Goal: Information Seeking & Learning: Check status

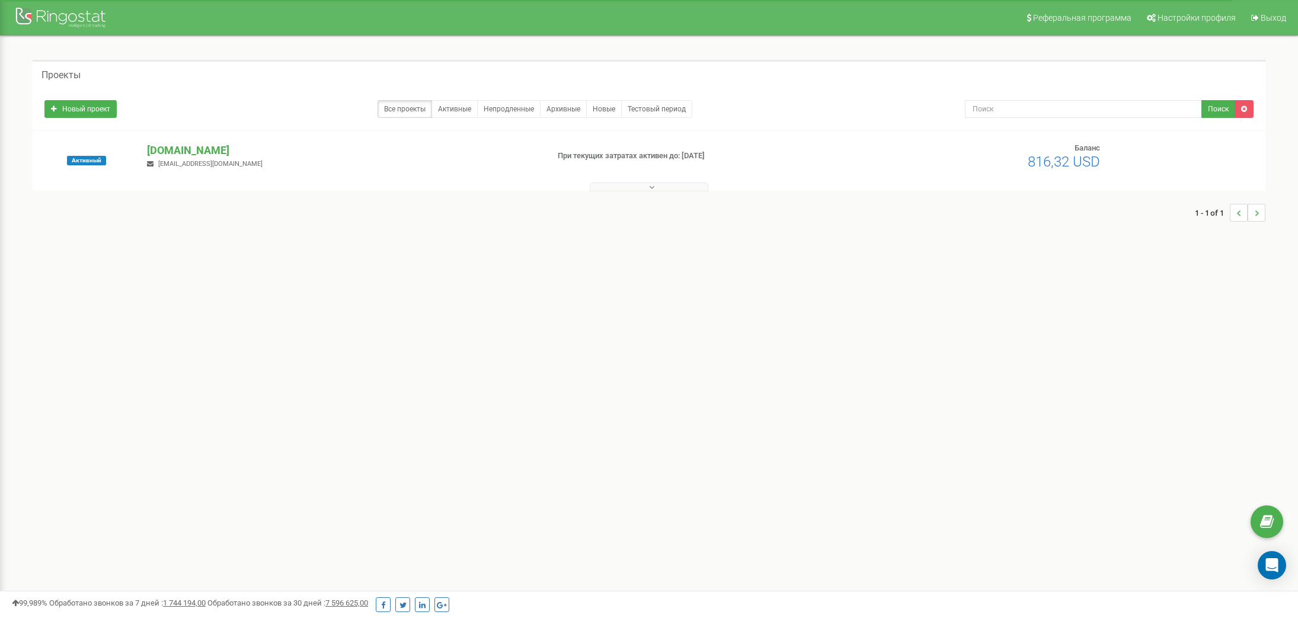
click at [50, 78] on h5 "Проекты" at bounding box center [60, 75] width 39 height 11
click at [165, 151] on p "[DOMAIN_NAME]" at bounding box center [342, 150] width 391 height 15
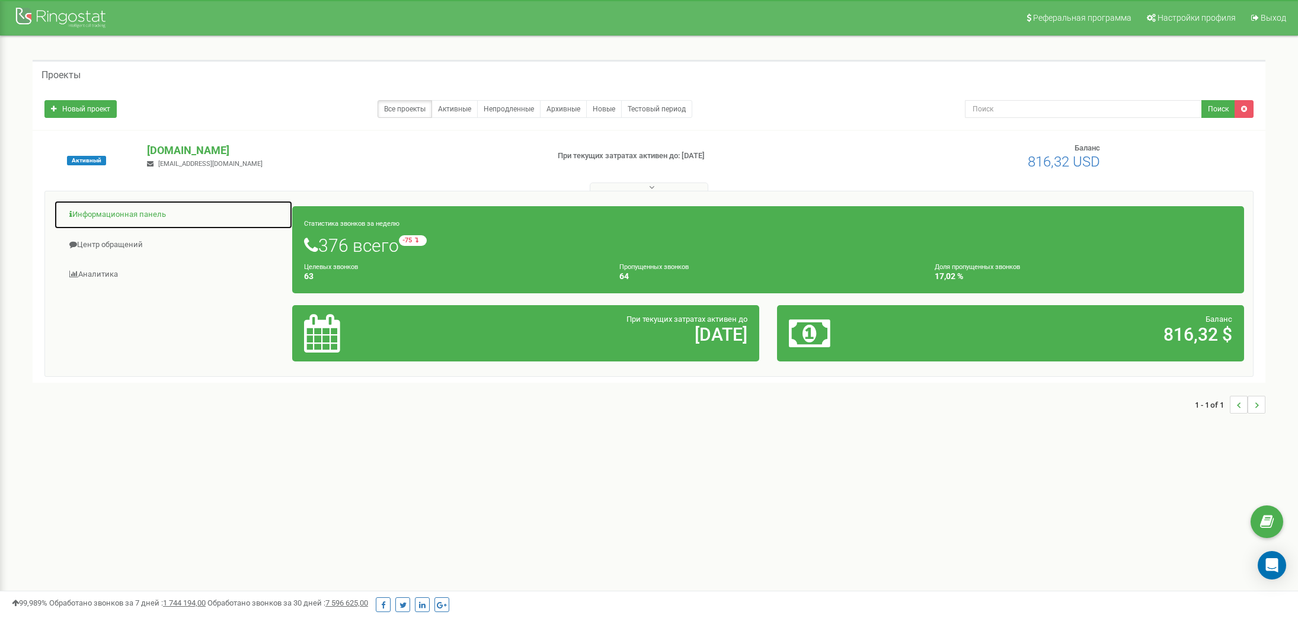
click at [94, 219] on link "Информационная панель" at bounding box center [173, 214] width 239 height 29
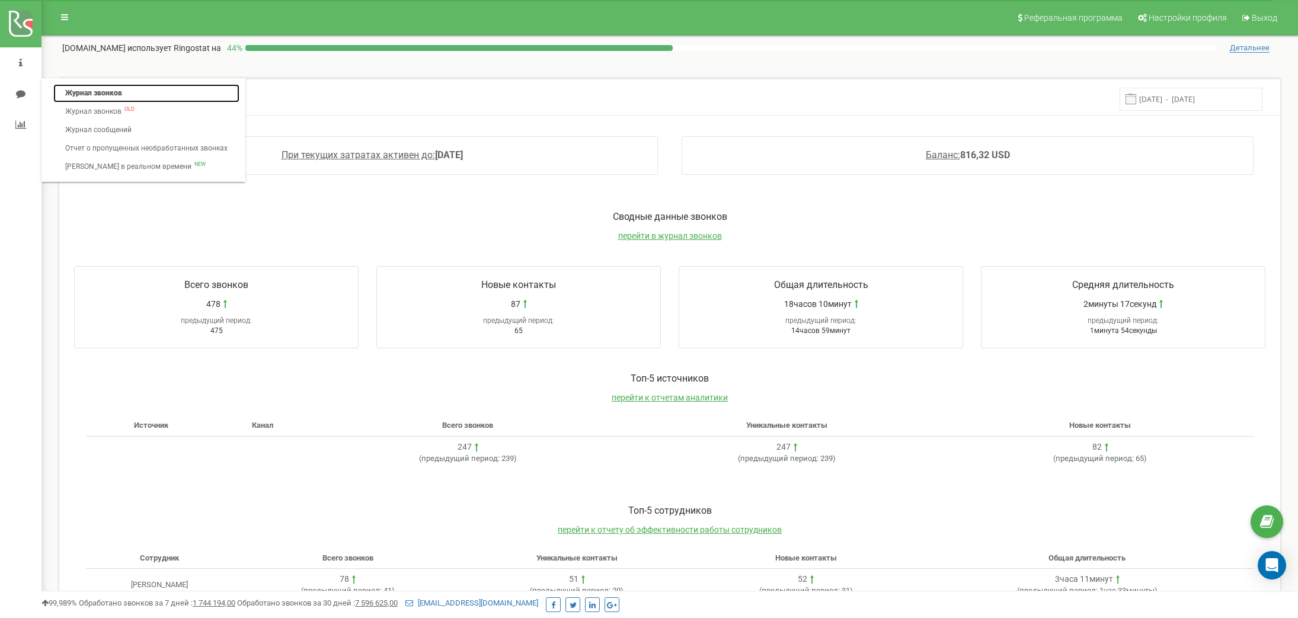
click at [106, 99] on link "Журнал звонков" at bounding box center [146, 93] width 186 height 18
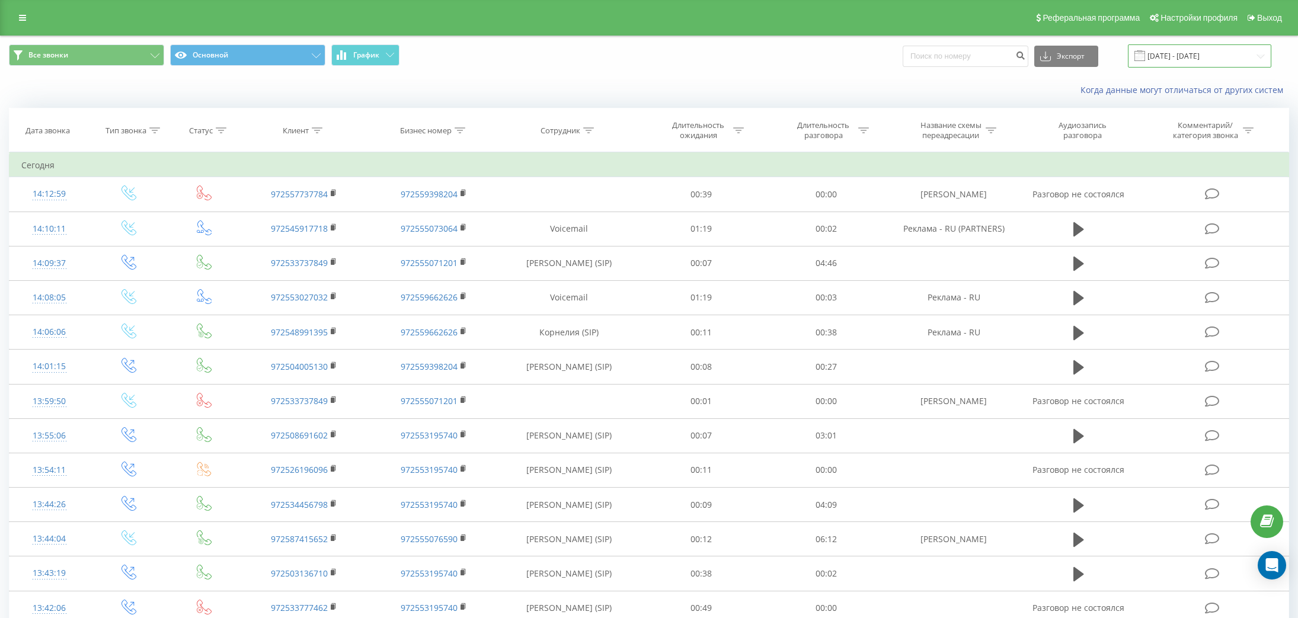
click at [1183, 63] on input "[DATE] - [DATE]" at bounding box center [1199, 55] width 143 height 23
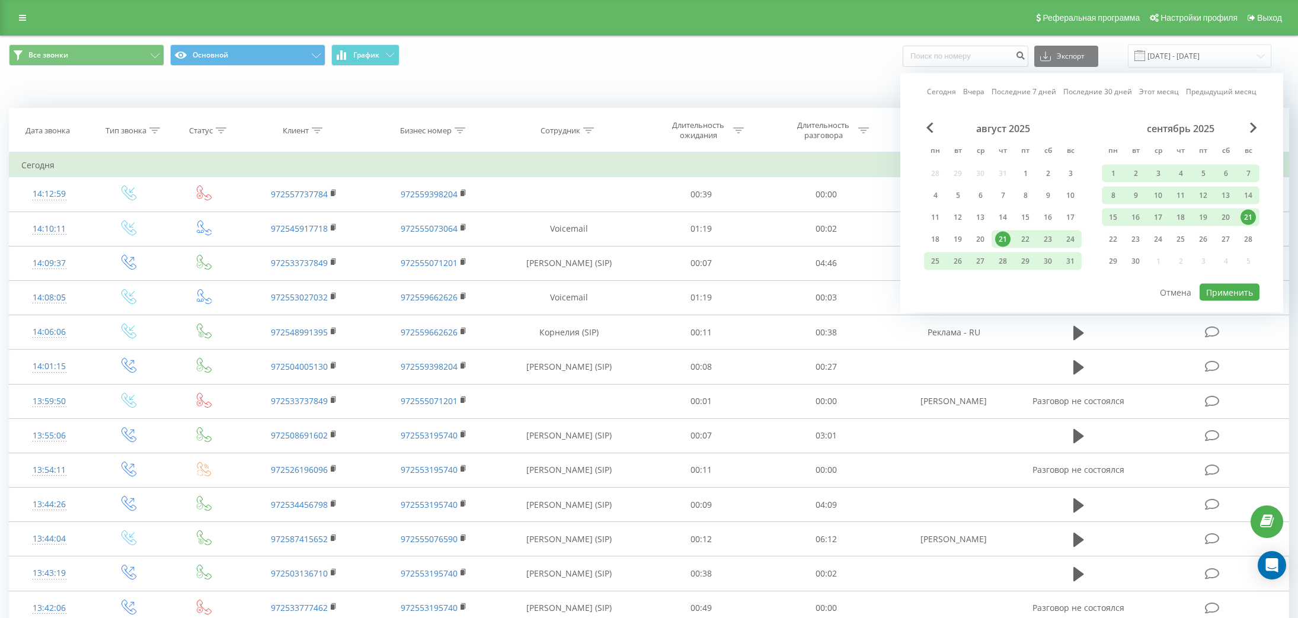
click at [1169, 91] on link "Этот месяц" at bounding box center [1159, 91] width 40 height 11
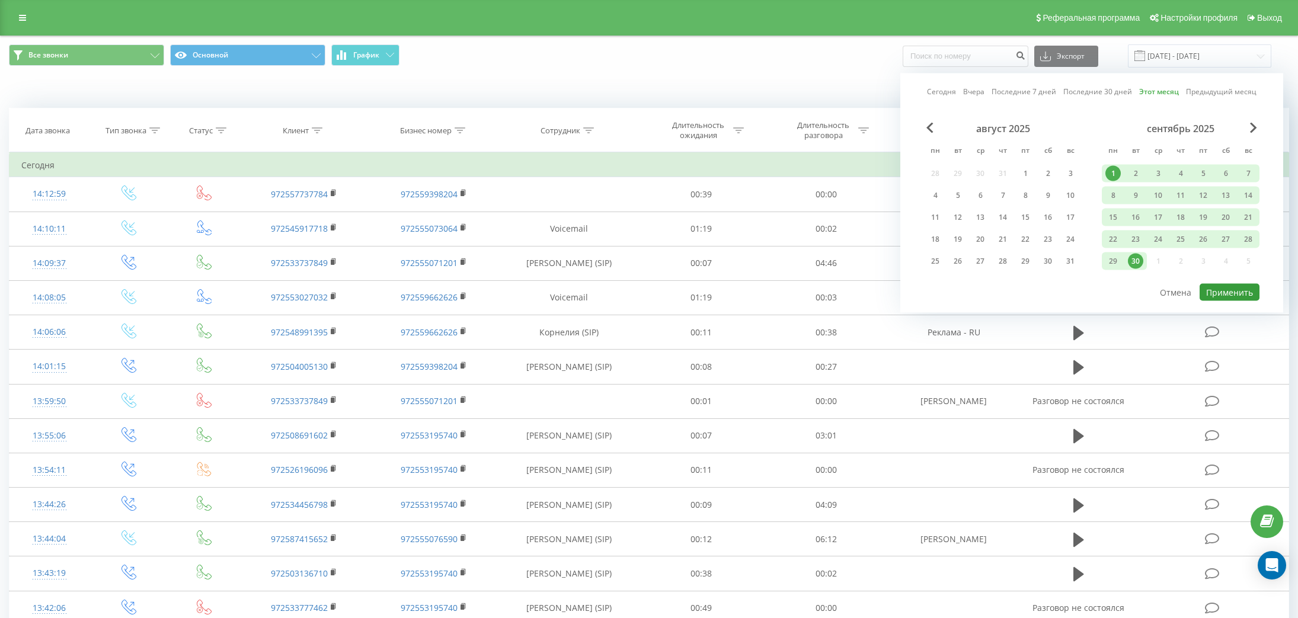
click at [1227, 287] on button "Применить" at bounding box center [1229, 292] width 60 height 17
type input "01.09.2025 - 30.09.2025"
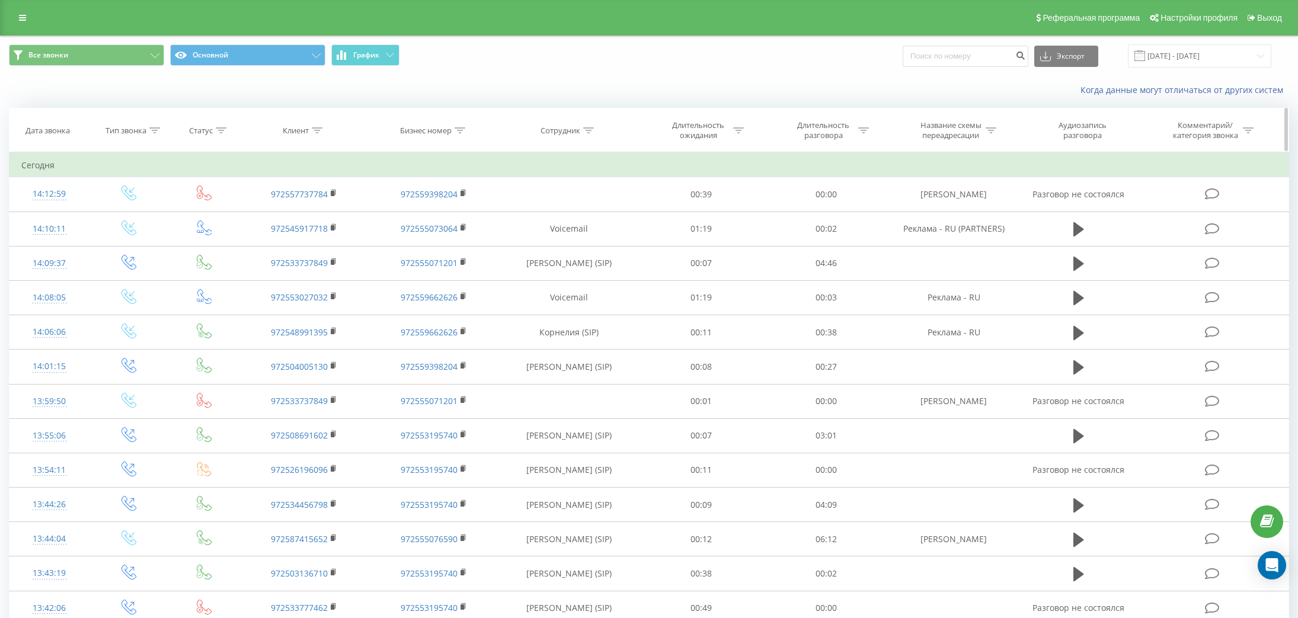
click at [605, 130] on div "Сотрудник" at bounding box center [569, 131] width 140 height 10
click at [550, 213] on input "text" at bounding box center [569, 215] width 104 height 21
type input "Алиса"
click at [591, 247] on span "OK" at bounding box center [593, 238] width 33 height 18
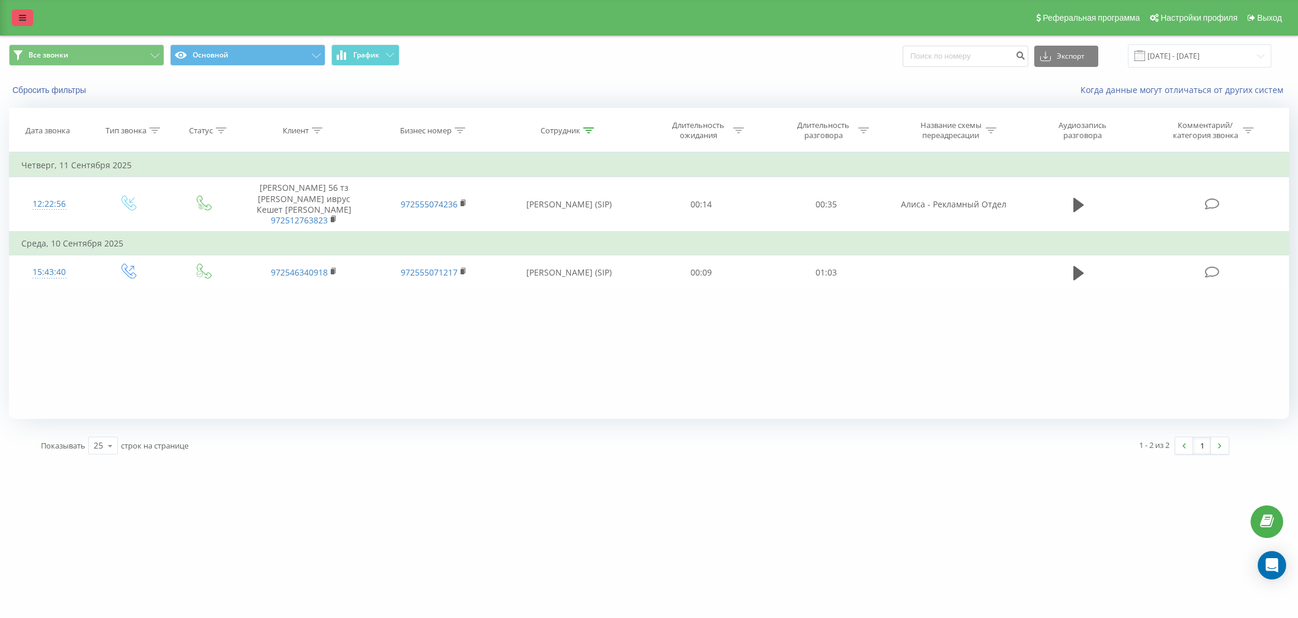
click at [33, 21] on link at bounding box center [22, 17] width 21 height 17
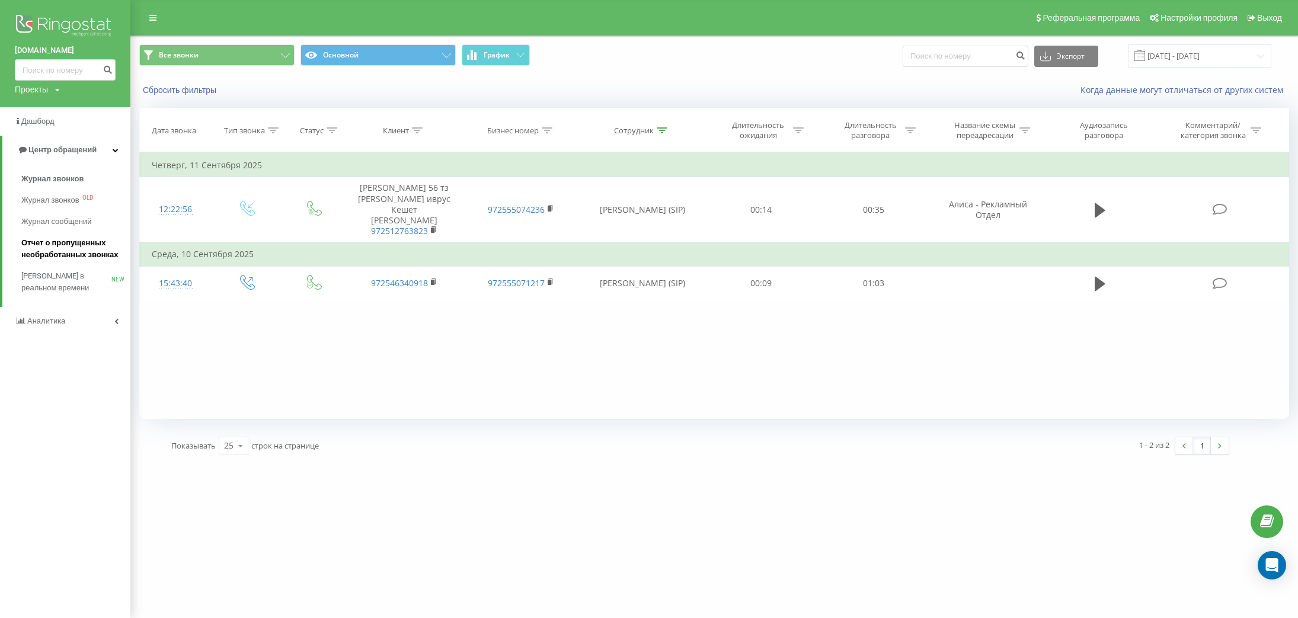
click at [62, 252] on span "Отчет о пропущенных необработанных звонках" at bounding box center [72, 249] width 103 height 24
click at [78, 243] on span "Отчет о пропущенных необработанных звонках" at bounding box center [72, 249] width 103 height 24
click at [649, 102] on div "Сбросить фильтры Когда данные могут отличаться от других систем" at bounding box center [714, 90] width 1166 height 28
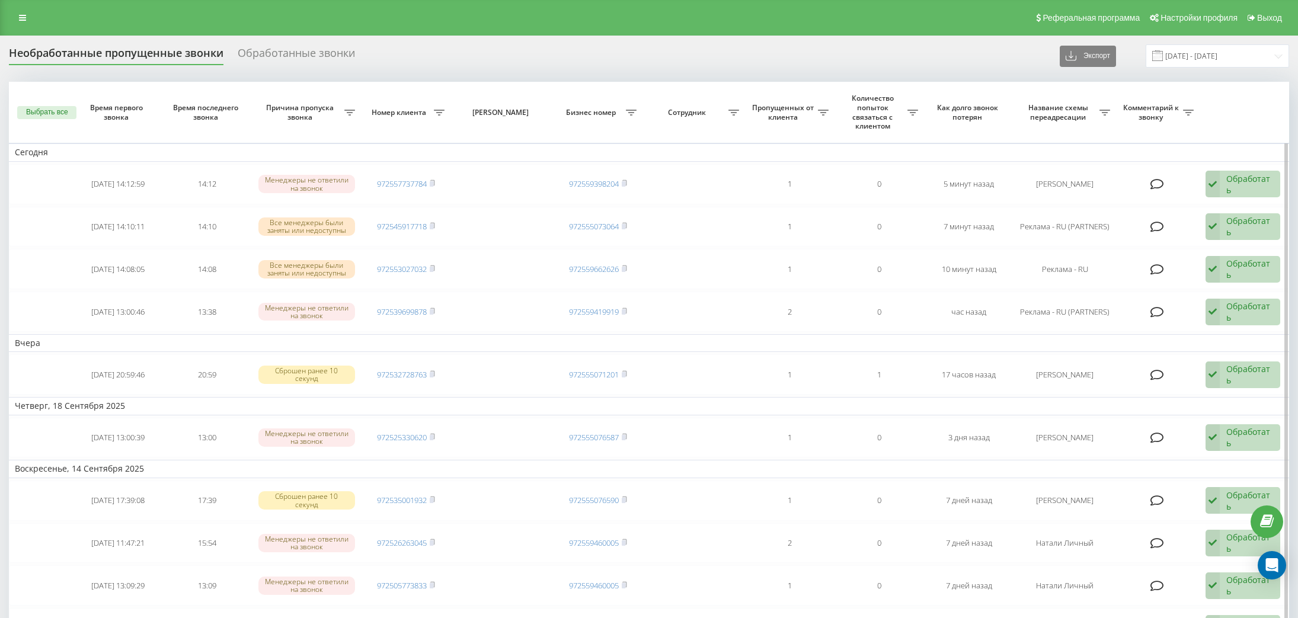
click at [648, 103] on th "Сотрудник" at bounding box center [693, 112] width 103 height 61
click at [585, 73] on div "Необработанные пропущенные звонки Обработанные звонки Экспорт .csv .xlsx [DATE]…" at bounding box center [649, 433] width 1280 height 778
